Goal: Transaction & Acquisition: Purchase product/service

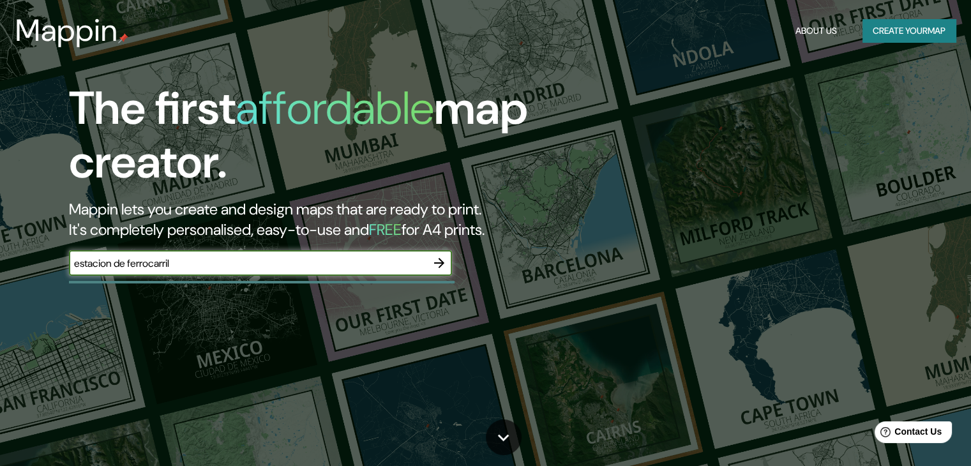
type input "estacion de ferrocarril"
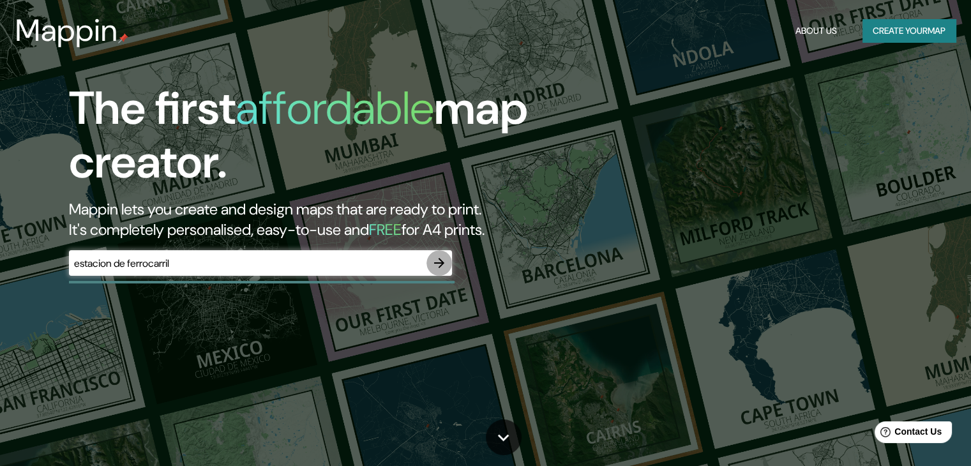
click at [434, 263] on icon "button" at bounding box center [439, 262] width 15 height 15
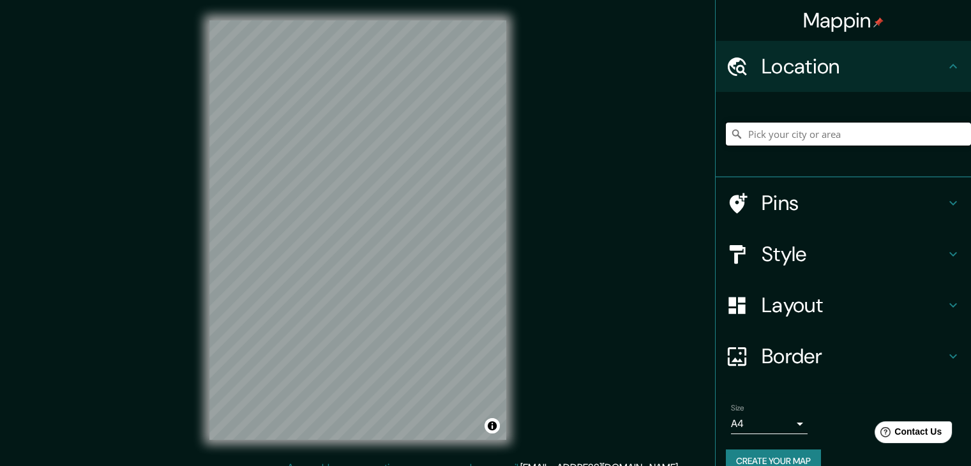
click at [776, 136] on input "Pick your city or area" at bounding box center [848, 134] width 245 height 23
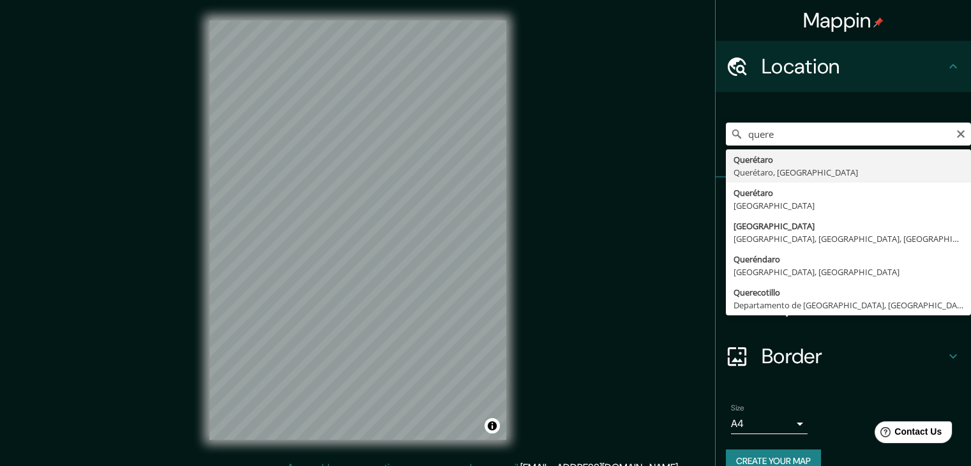
type input "Querétaro, [GEOGRAPHIC_DATA], [GEOGRAPHIC_DATA]"
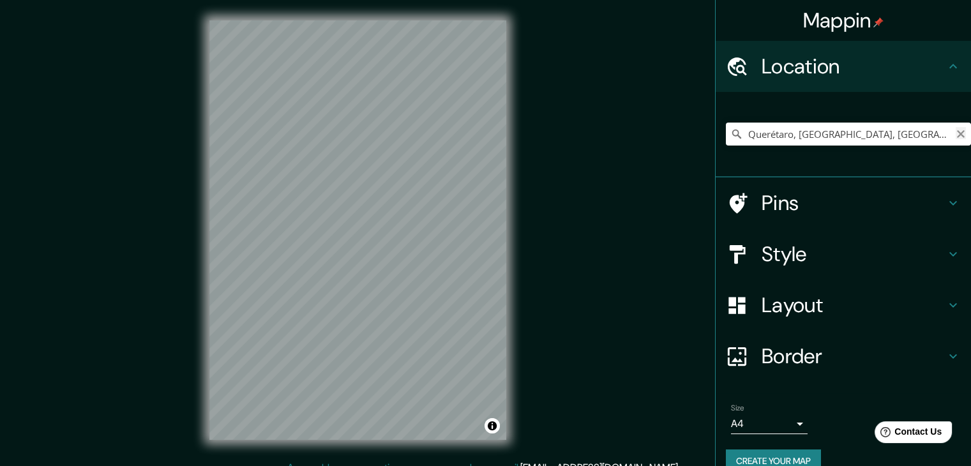
click at [956, 136] on icon "Clear" at bounding box center [961, 134] width 10 height 10
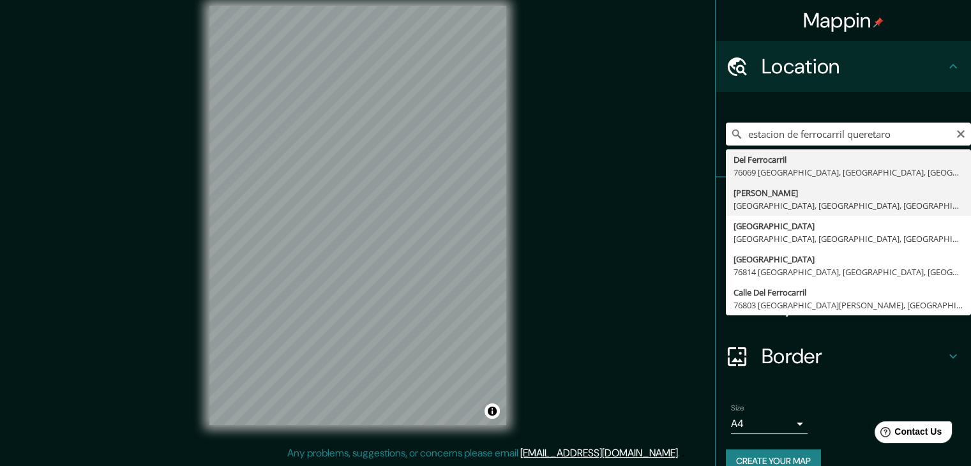
scroll to position [22, 0]
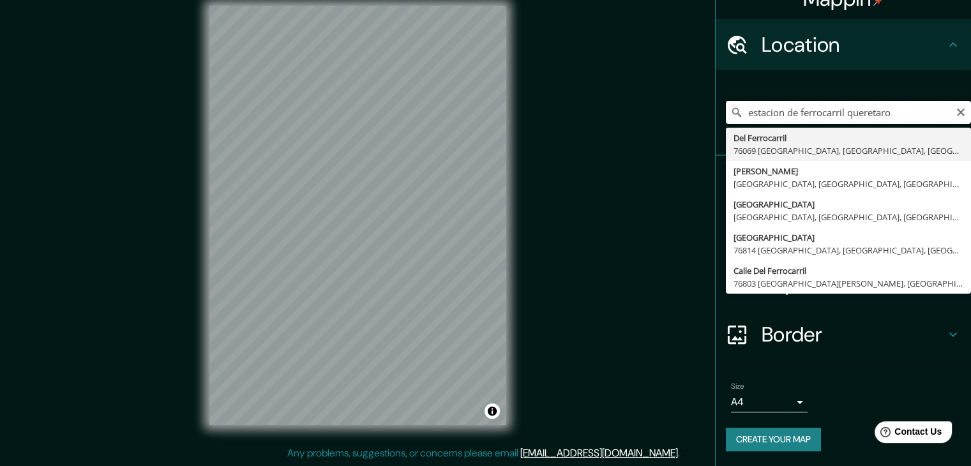
type input "estacion de ferrocarril queretaro"
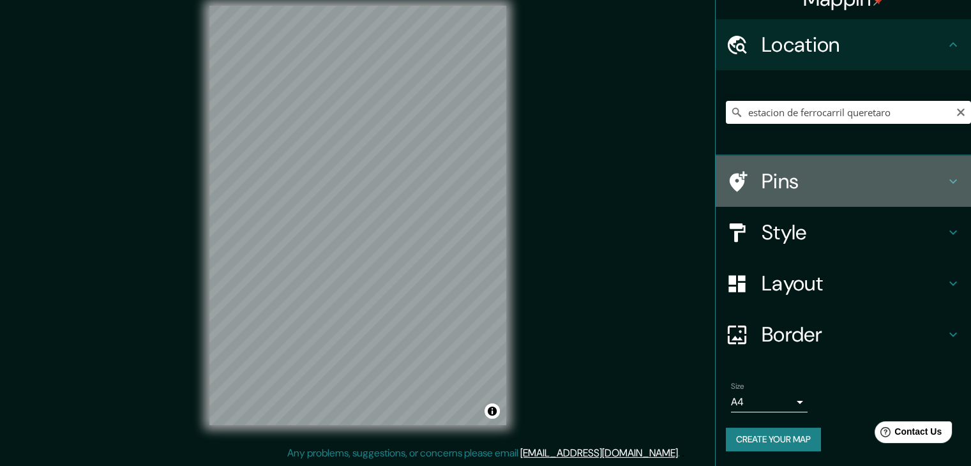
click at [931, 184] on h4 "Pins" at bounding box center [854, 182] width 184 height 26
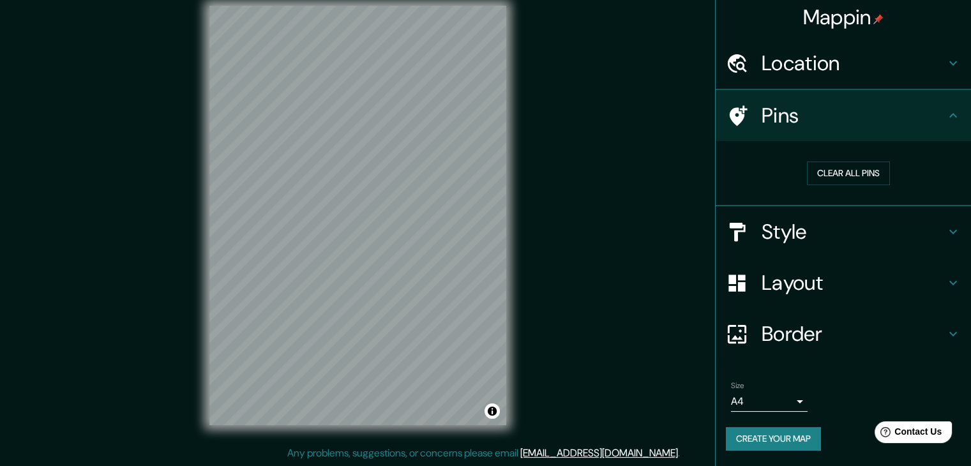
scroll to position [3, 0]
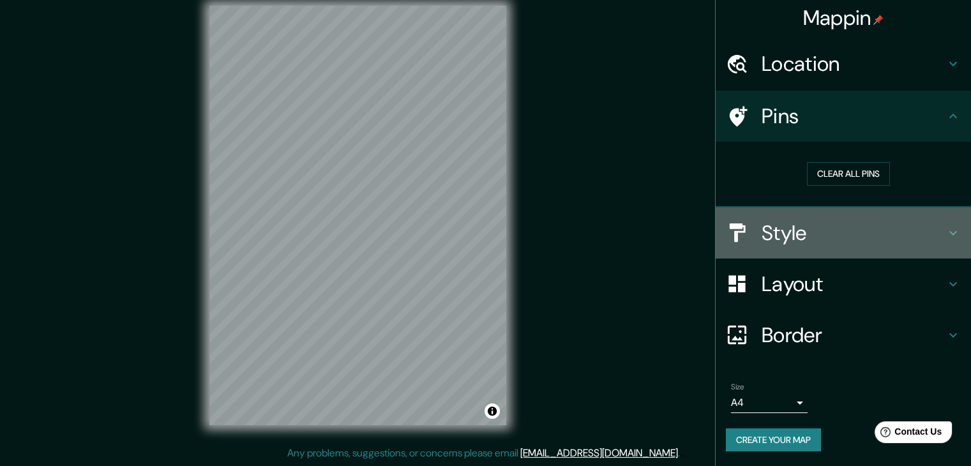
click at [930, 232] on h4 "Style" at bounding box center [854, 233] width 184 height 26
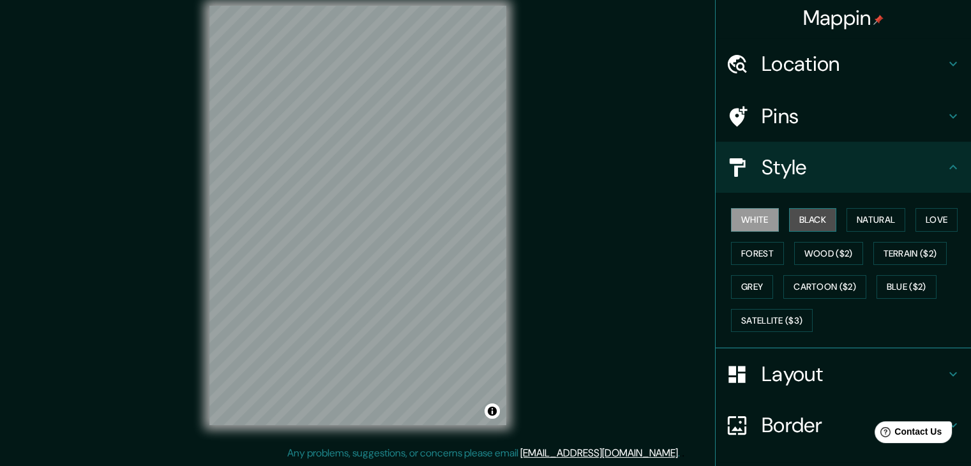
click at [822, 220] on button "Black" at bounding box center [813, 220] width 48 height 24
click at [762, 259] on button "Forest" at bounding box center [757, 254] width 53 height 24
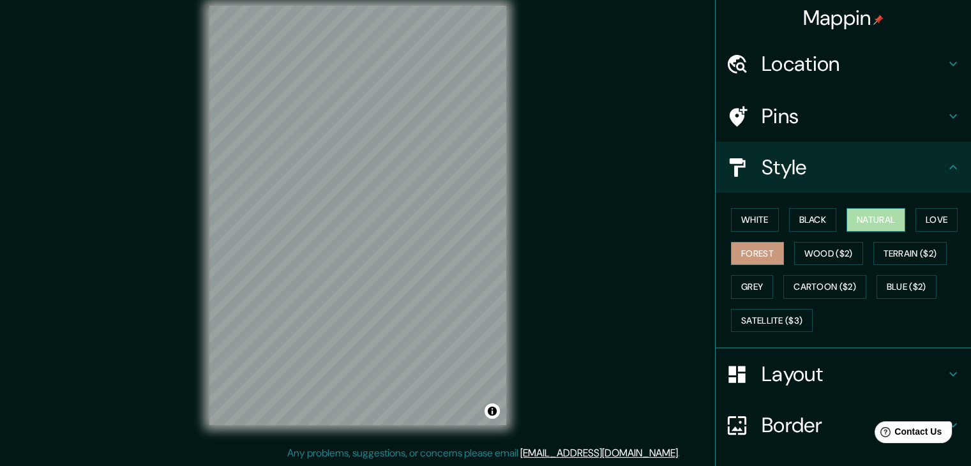
click at [885, 228] on button "Natural" at bounding box center [876, 220] width 59 height 24
click at [940, 226] on button "Love" at bounding box center [936, 220] width 42 height 24
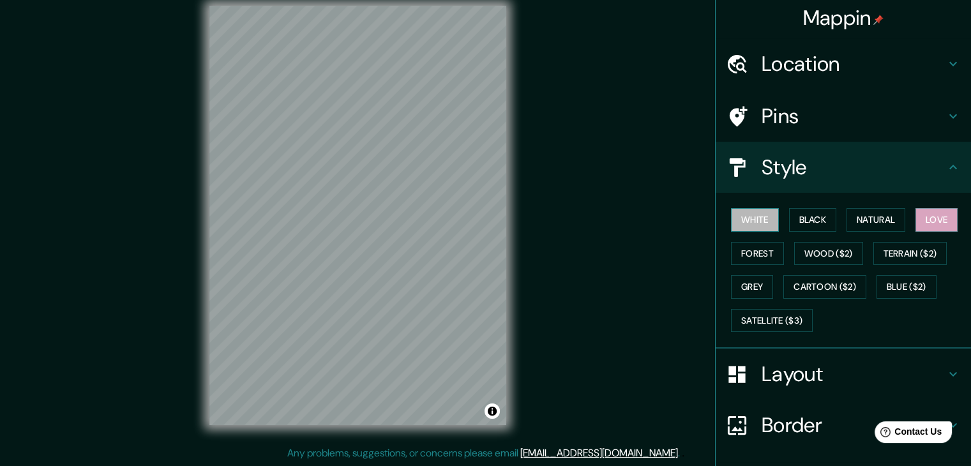
click at [750, 218] on button "White" at bounding box center [755, 220] width 48 height 24
click at [906, 287] on button "Blue ($2)" at bounding box center [907, 287] width 60 height 24
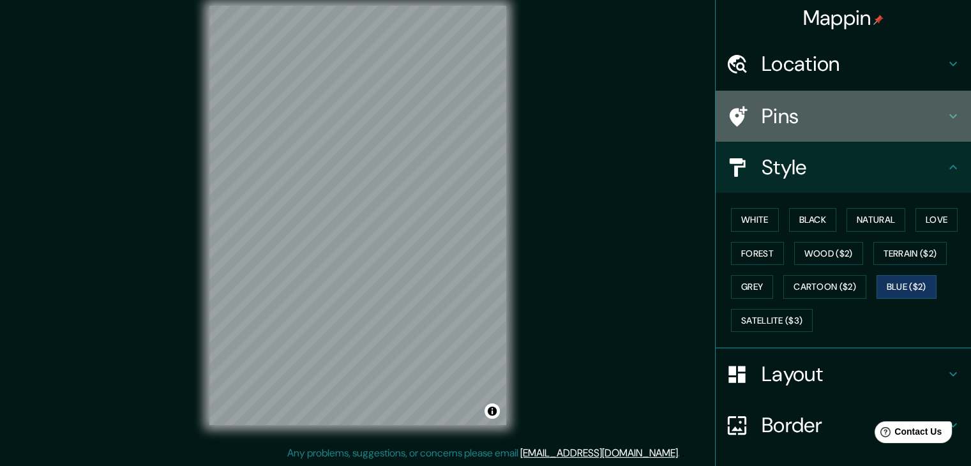
click at [886, 135] on div "Pins" at bounding box center [843, 116] width 255 height 51
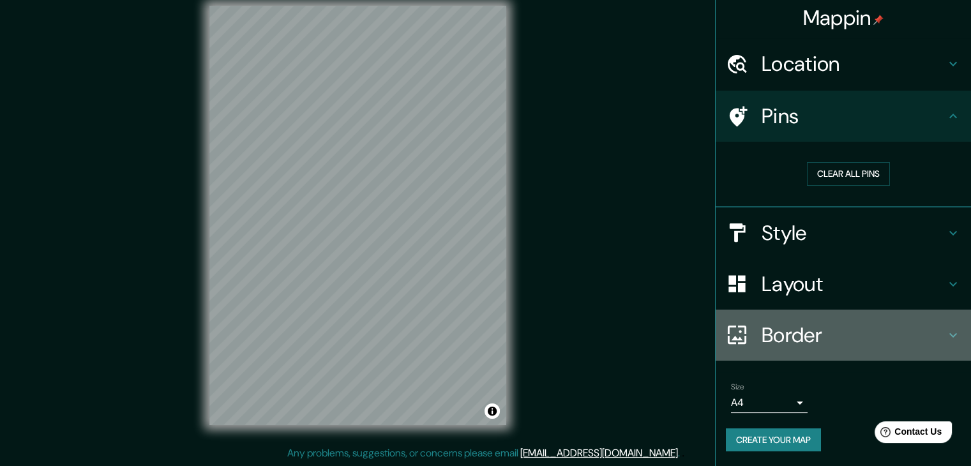
click at [866, 335] on h4 "Border" at bounding box center [854, 335] width 184 height 26
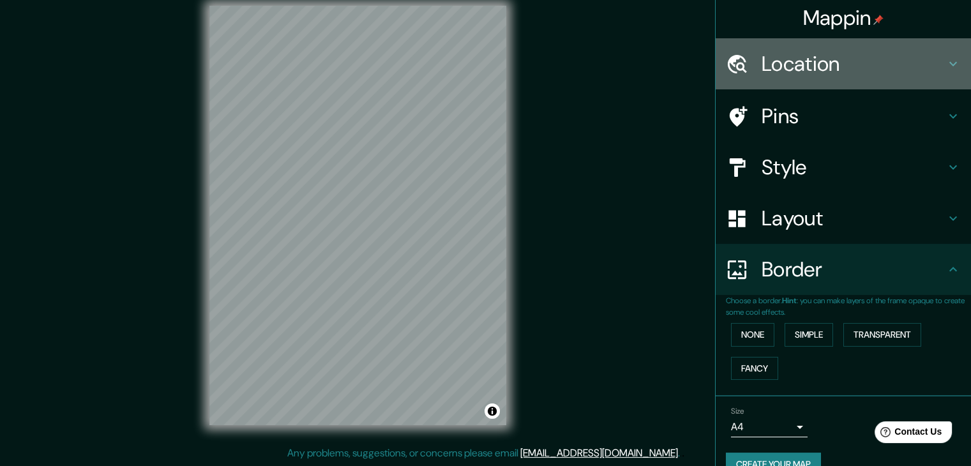
click at [793, 73] on h4 "Location" at bounding box center [854, 64] width 184 height 26
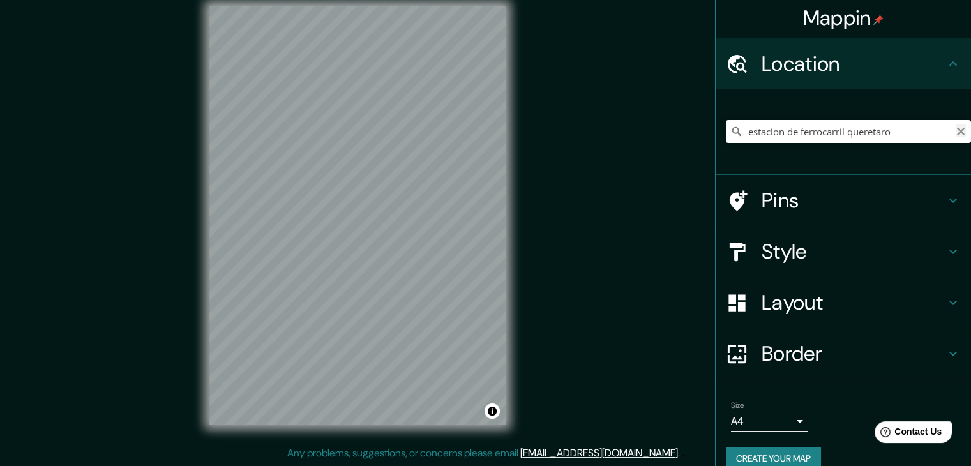
click at [956, 134] on icon "Clear" at bounding box center [961, 131] width 10 height 10
paste input "C. Héroe de Nacozari S/N, Centro, [GEOGRAPHIC_DATA], Qro."
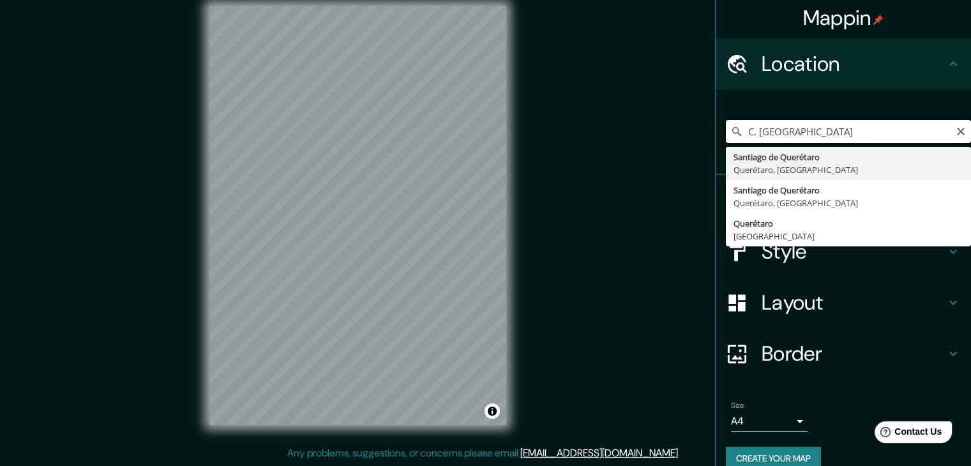
scroll to position [0, 0]
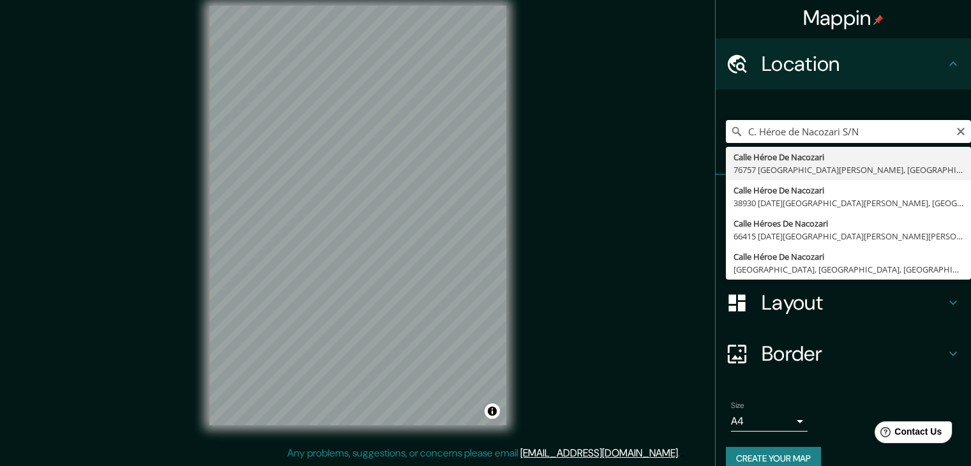
type input "Calle Héroe De Nacozari, 76757 [GEOGRAPHIC_DATA][PERSON_NAME], [GEOGRAPHIC_DATA…"
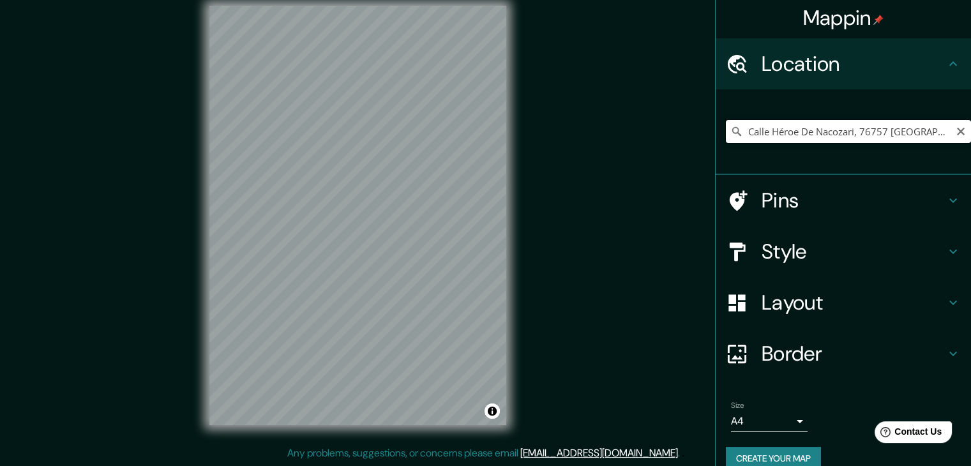
click at [873, 124] on input "Calle Héroe De Nacozari, 76757 [GEOGRAPHIC_DATA][PERSON_NAME], [GEOGRAPHIC_DATA…" at bounding box center [848, 131] width 245 height 23
paste input "C. Héroe de Nacozari S/N, Centro, [GEOGRAPHIC_DATA], Qro."
click at [907, 118] on div "Calle Héroe De Nacozari, 76757 [GEOGRAPHIC_DATA][PERSON_NAME], [GEOGRAPHIC_DATA…" at bounding box center [848, 132] width 245 height 64
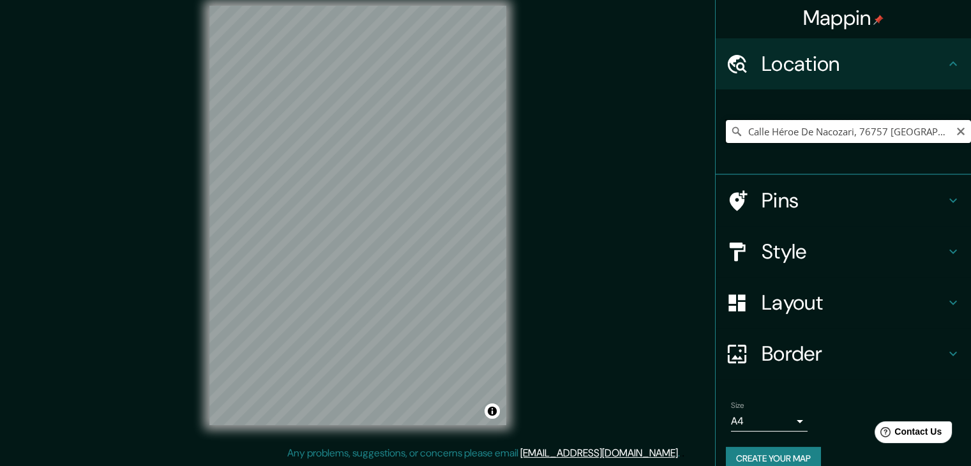
click at [896, 134] on input "Calle Héroe De Nacozari, 76757 [GEOGRAPHIC_DATA][PERSON_NAME], [GEOGRAPHIC_DATA…" at bounding box center [848, 131] width 245 height 23
click at [732, 128] on icon at bounding box center [736, 131] width 9 height 9
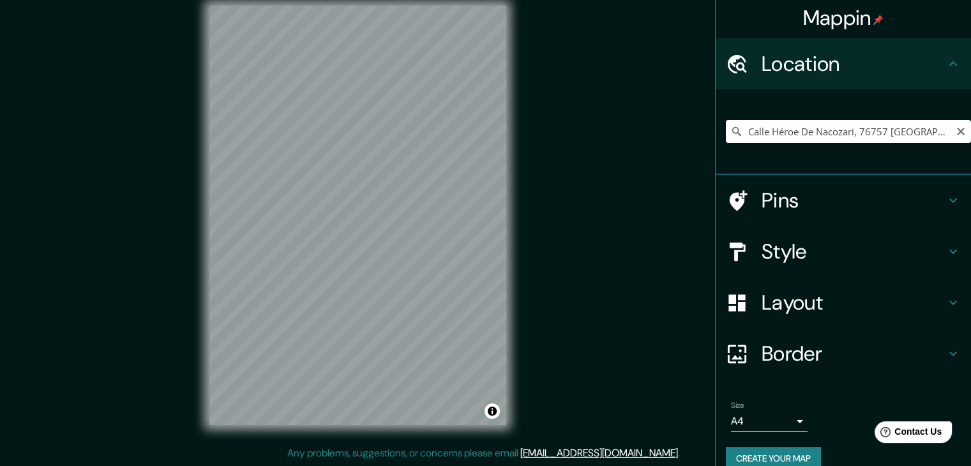
click at [730, 130] on icon at bounding box center [736, 131] width 13 height 13
click at [923, 123] on input "Calle Héroe De Nacozari, 76757 [GEOGRAPHIC_DATA][PERSON_NAME], [GEOGRAPHIC_DATA…" at bounding box center [848, 131] width 245 height 23
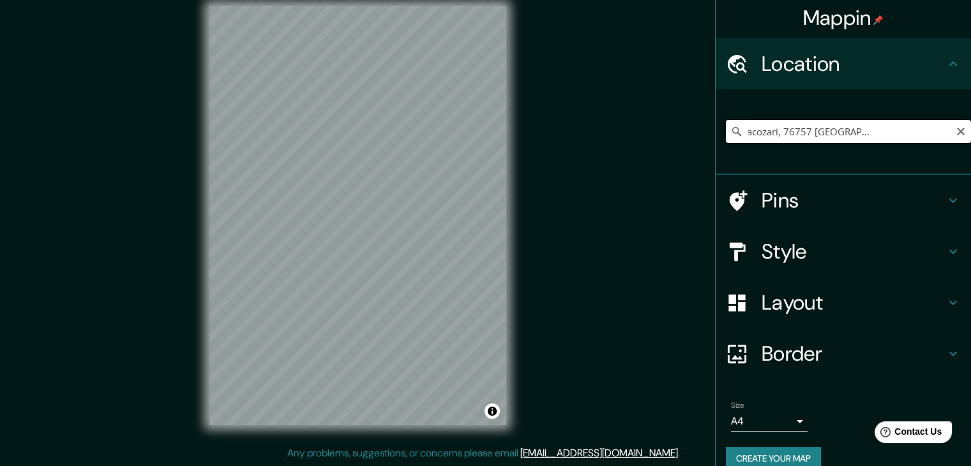
scroll to position [0, 81]
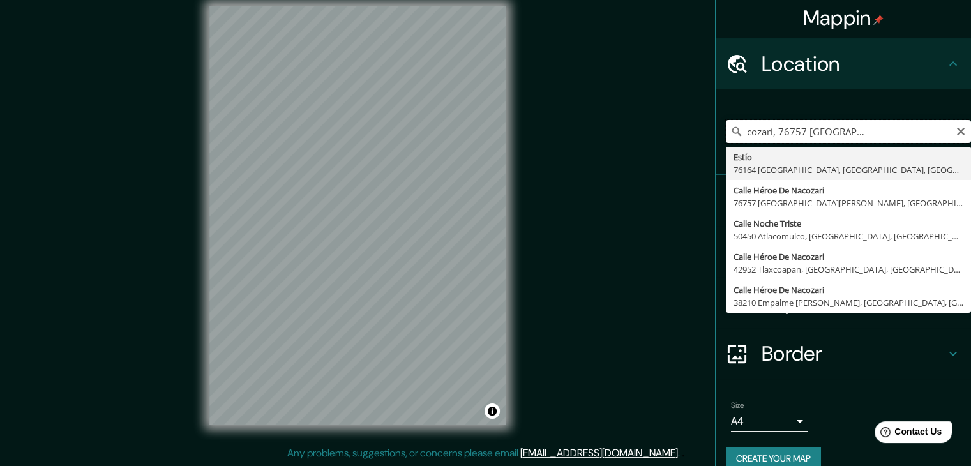
type input "Estío, 76164 [GEOGRAPHIC_DATA], [GEOGRAPHIC_DATA], [GEOGRAPHIC_DATA]"
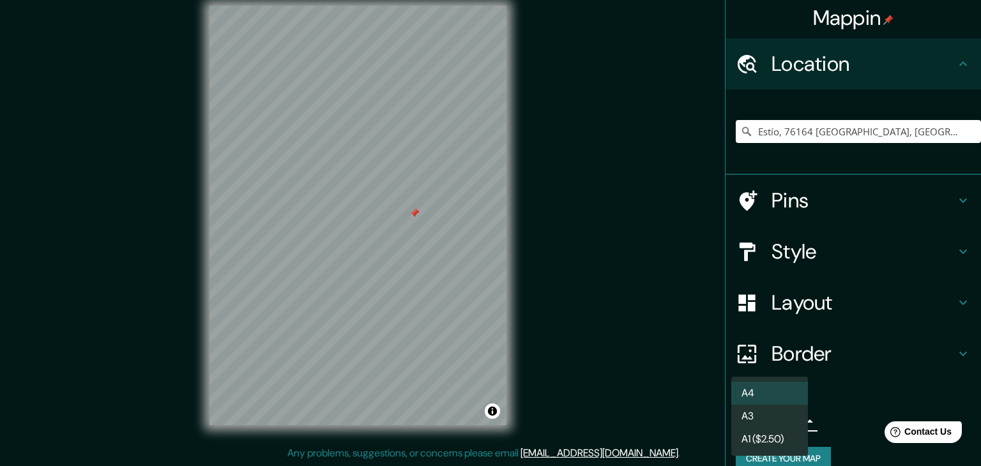
click at [768, 412] on body "Mappin Location [GEOGRAPHIC_DATA] [GEOGRAPHIC_DATA] [GEOGRAPHIC_DATA], [GEOGRAP…" at bounding box center [490, 218] width 981 height 466
click at [764, 419] on li "A3" at bounding box center [769, 416] width 77 height 23
click at [792, 421] on body "Mappin Location [GEOGRAPHIC_DATA] [GEOGRAPHIC_DATA] [GEOGRAPHIC_DATA], [GEOGRAP…" at bounding box center [490, 218] width 981 height 466
click at [757, 440] on li "A1 ($2.50)" at bounding box center [769, 439] width 77 height 23
type input "a3"
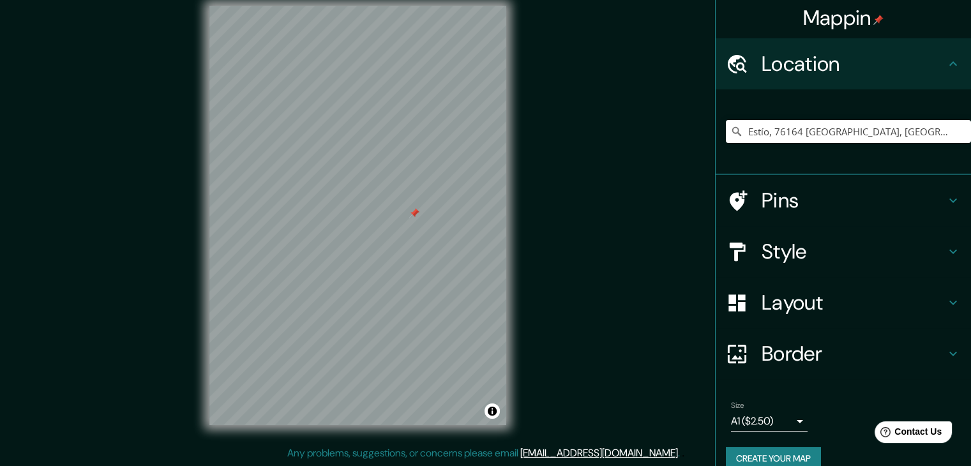
drag, startPoint x: 649, startPoint y: 270, endPoint x: 644, endPoint y: 224, distance: 46.2
click at [644, 224] on div "Mappin Location [GEOGRAPHIC_DATA] [GEOGRAPHIC_DATA] [GEOGRAPHIC_DATA], [GEOGRAP…" at bounding box center [485, 225] width 971 height 481
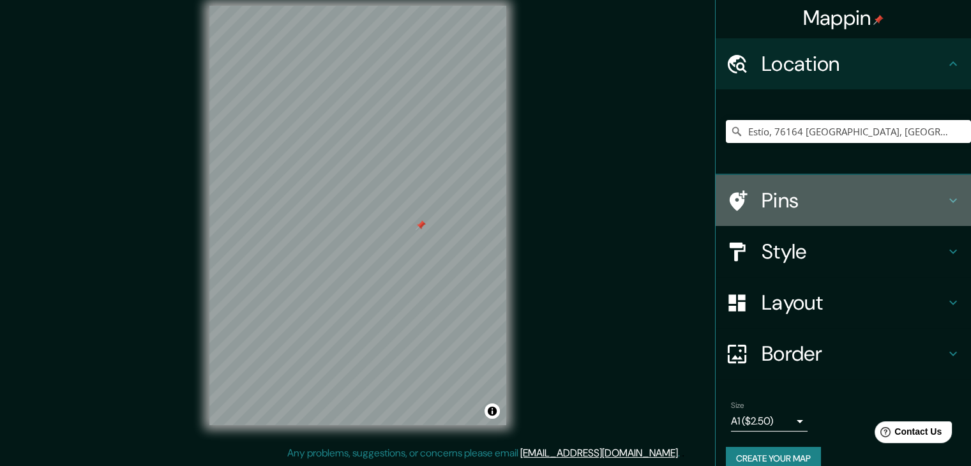
click at [762, 197] on h4 "Pins" at bounding box center [854, 201] width 184 height 26
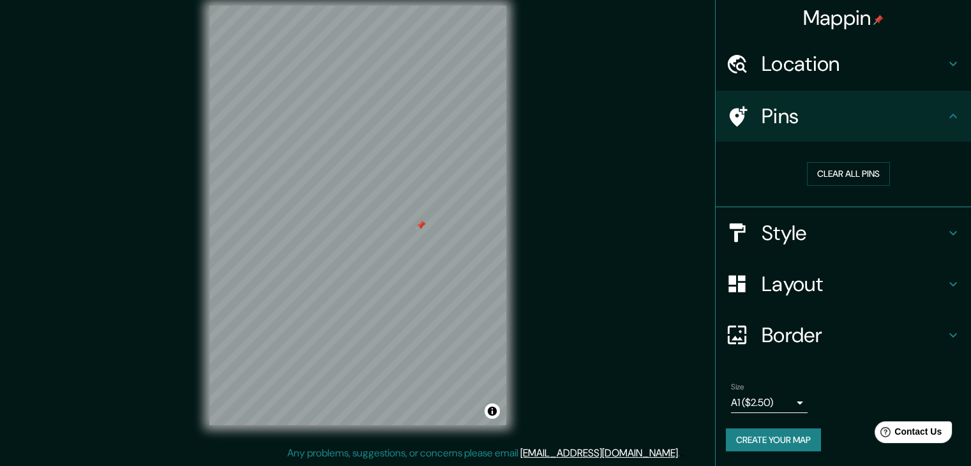
click at [421, 222] on div at bounding box center [421, 225] width 10 height 10
